Goal: Information Seeking & Learning: Stay updated

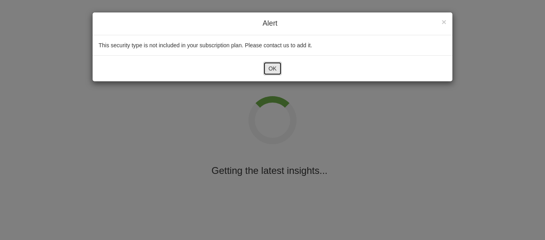
click at [269, 69] on button "OK" at bounding box center [272, 69] width 18 height 14
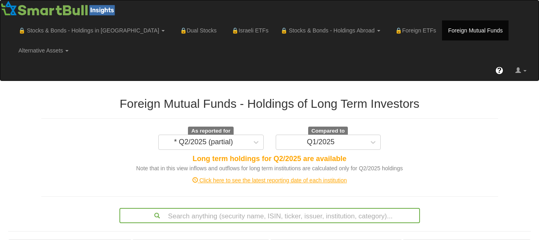
scroll to position [210, 0]
